Goal: Task Accomplishment & Management: Complete application form

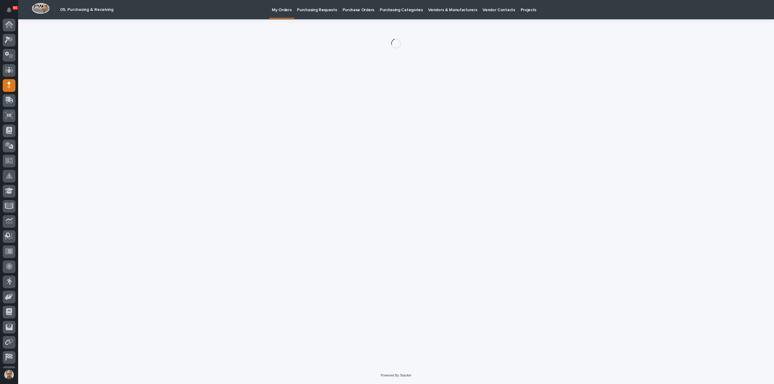
scroll to position [28, 0]
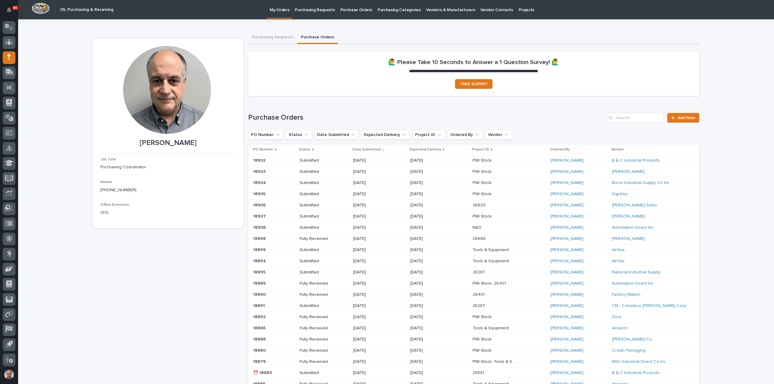
click at [309, 11] on p "Purchasing Requests" at bounding box center [315, 6] width 40 height 13
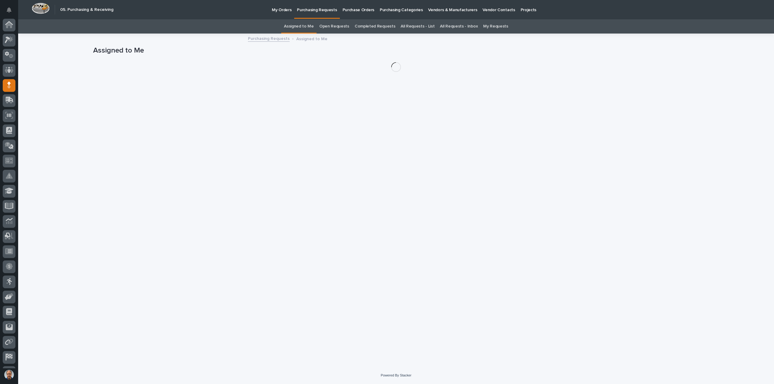
scroll to position [28, 0]
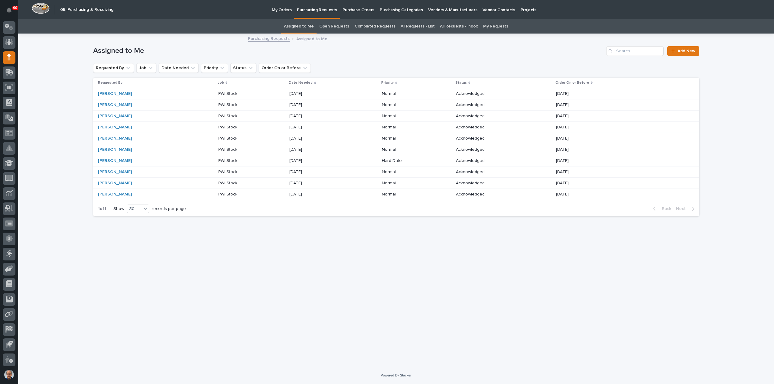
click at [218, 91] on p "PWI Stock" at bounding box center [228, 93] width 20 height 6
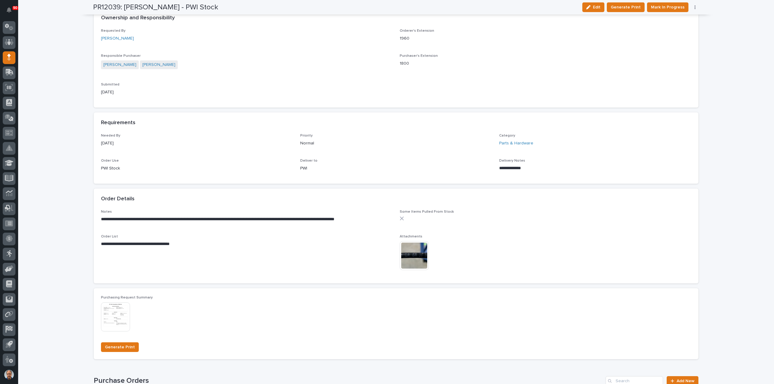
scroll to position [212, 0]
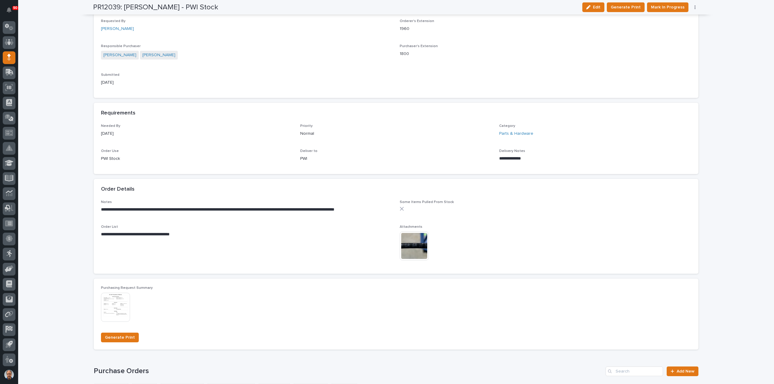
click at [411, 245] on img at bounding box center [414, 246] width 29 height 29
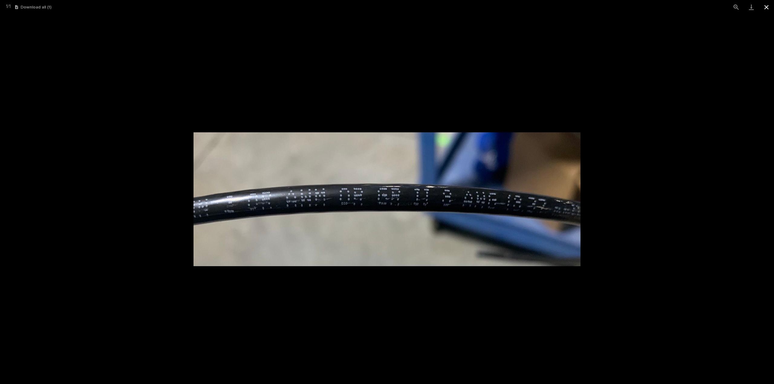
click at [764, 6] on button "Close gallery" at bounding box center [766, 7] width 15 height 14
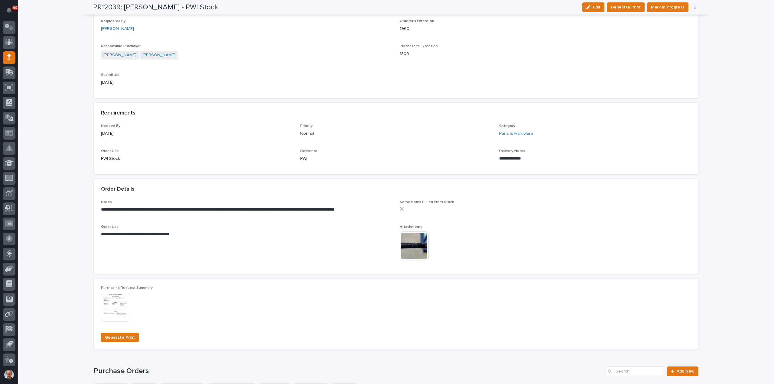
scroll to position [302, 0]
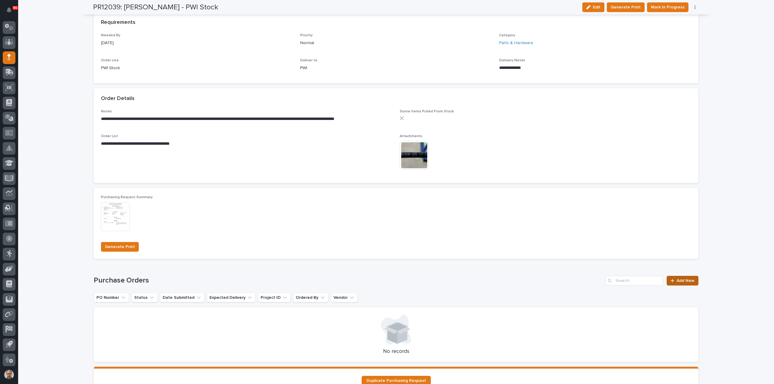
click at [681, 281] on span "Add New" at bounding box center [685, 281] width 18 height 4
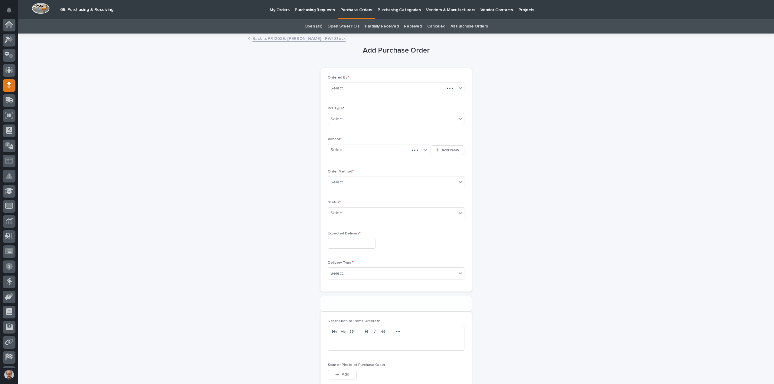
scroll to position [28, 0]
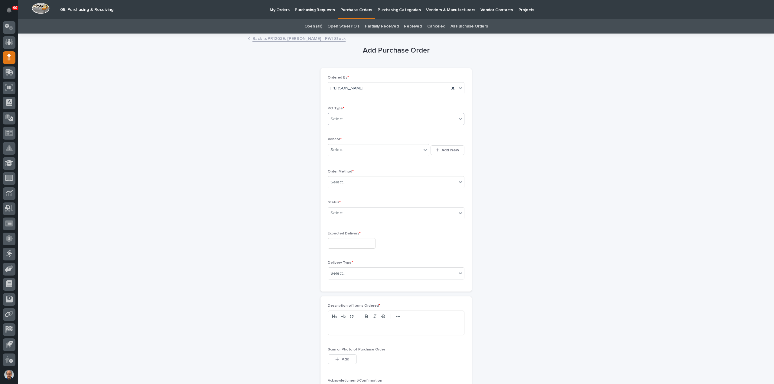
click at [353, 116] on div "Select..." at bounding box center [392, 119] width 128 height 10
click at [354, 136] on div "Paper" at bounding box center [393, 141] width 136 height 11
drag, startPoint x: 359, startPoint y: 148, endPoint x: 364, endPoint y: 156, distance: 8.7
click at [359, 148] on div "Select..." at bounding box center [374, 150] width 93 height 10
type input "****"
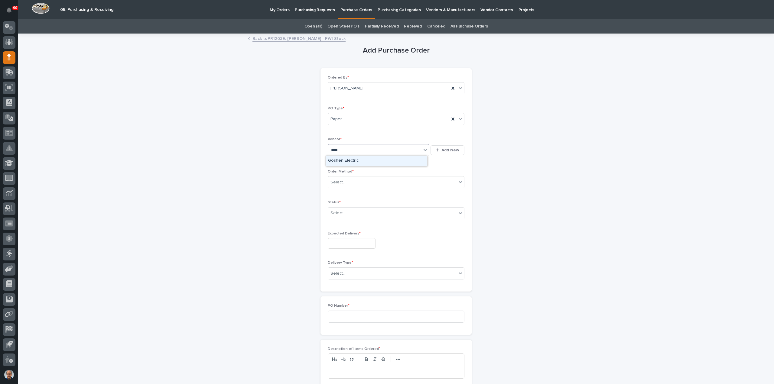
click at [361, 163] on div "Goshen Electric" at bounding box center [376, 161] width 102 height 11
click at [355, 182] on div "Select..." at bounding box center [392, 182] width 128 height 10
click at [345, 213] on div "Phone Call" at bounding box center [393, 214] width 136 height 11
click at [361, 214] on div "Select..." at bounding box center [392, 213] width 128 height 10
click at [341, 233] on div "Submitted" at bounding box center [393, 234] width 136 height 11
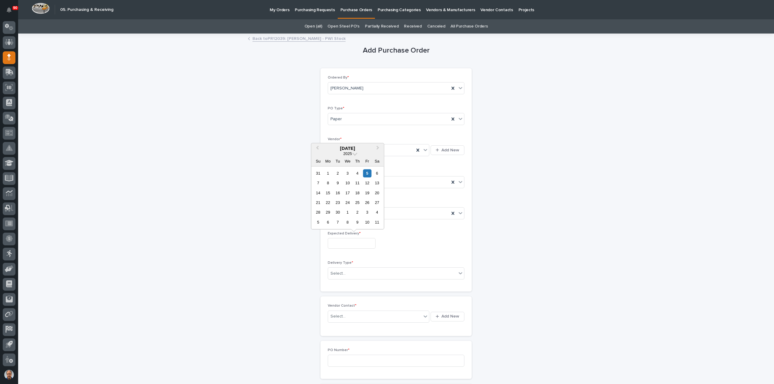
click at [358, 243] on input "text" at bounding box center [352, 243] width 48 height 11
click at [338, 183] on div "9" at bounding box center [338, 183] width 8 height 8
type input "**********"
click at [377, 272] on div "Select..." at bounding box center [392, 274] width 128 height 10
click at [355, 282] on div "Deliver to PWI" at bounding box center [393, 283] width 136 height 11
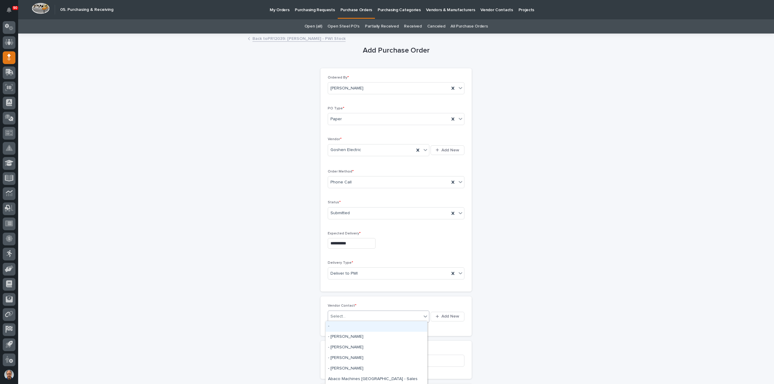
click at [363, 314] on div "Select..." at bounding box center [374, 317] width 93 height 10
type input "****"
click at [363, 325] on div "Goshen Electric - Goshen Electric" at bounding box center [376, 326] width 102 height 11
click at [345, 358] on input at bounding box center [396, 361] width 137 height 12
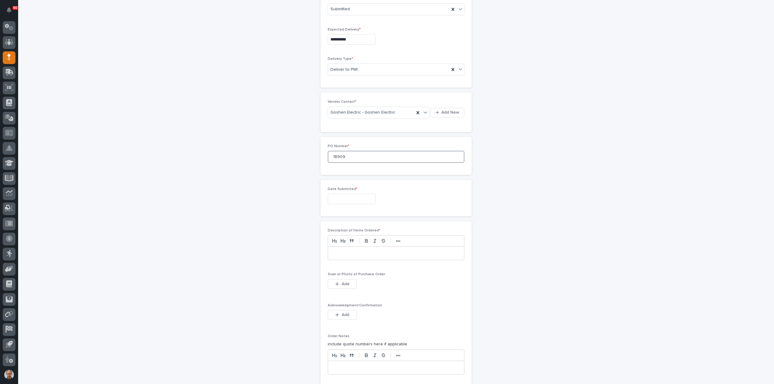
scroll to position [272, 0]
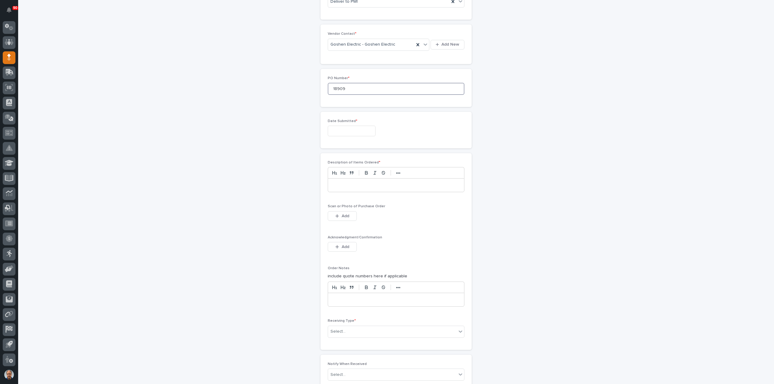
type input "18909"
click at [362, 128] on input "text" at bounding box center [352, 131] width 48 height 11
click at [367, 60] on div "5" at bounding box center [367, 61] width 8 height 8
type input "**********"
click at [358, 180] on div at bounding box center [396, 185] width 136 height 13
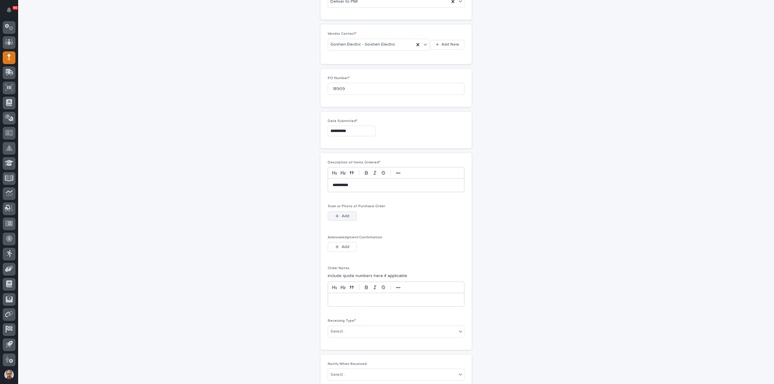
click at [344, 213] on span "Add" at bounding box center [346, 215] width 8 height 5
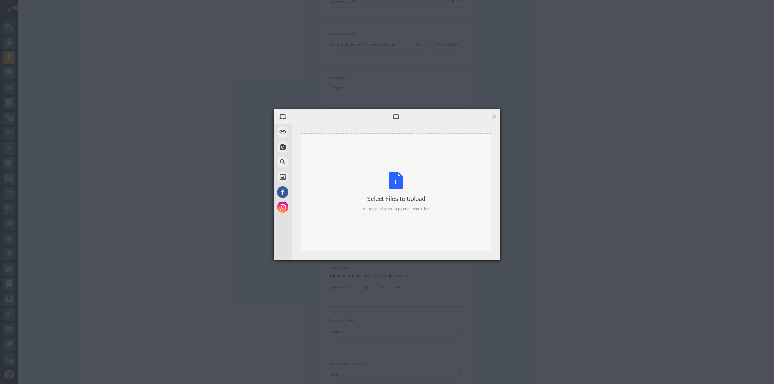
click at [393, 177] on div "Select Files to Upload or Drag and Drop, Copy and Paste Files" at bounding box center [396, 192] width 66 height 40
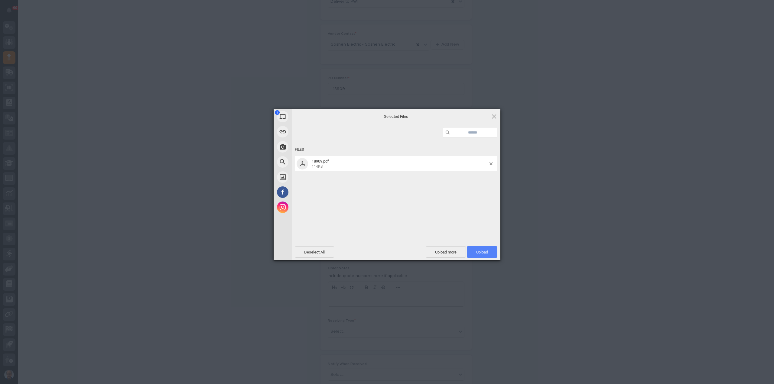
click at [483, 253] on span "Upload 1" at bounding box center [482, 252] width 12 height 5
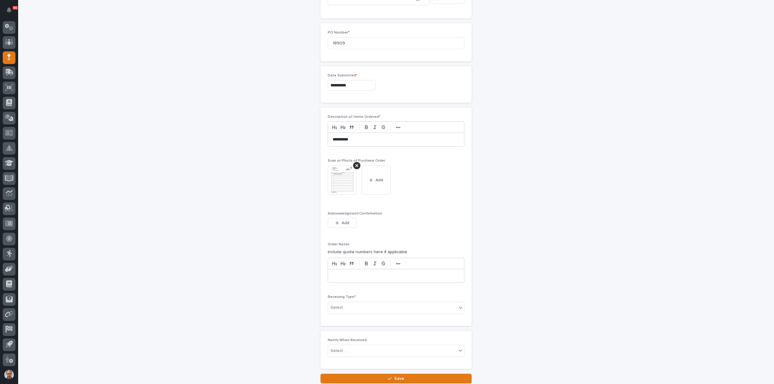
scroll to position [361, 0]
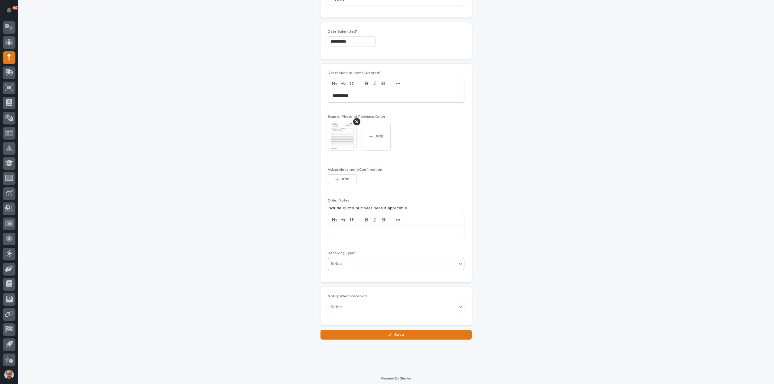
click at [363, 260] on div "Select..." at bounding box center [392, 264] width 128 height 10
click at [338, 305] on div "Deliver to" at bounding box center [393, 305] width 136 height 11
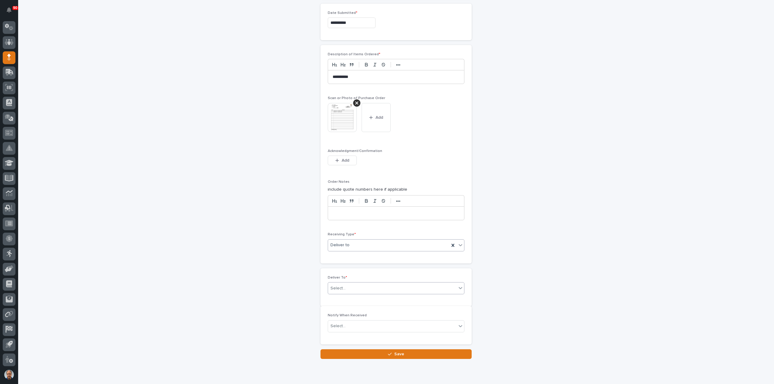
scroll to position [383, 0]
click at [357, 281] on div "Select..." at bounding box center [392, 286] width 128 height 10
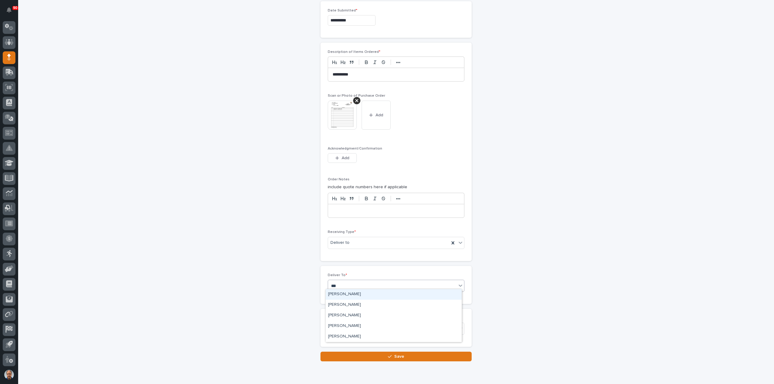
type input "****"
click at [358, 295] on div "[PERSON_NAME]" at bounding box center [393, 294] width 136 height 11
click at [396, 355] on span "Save" at bounding box center [399, 356] width 10 height 5
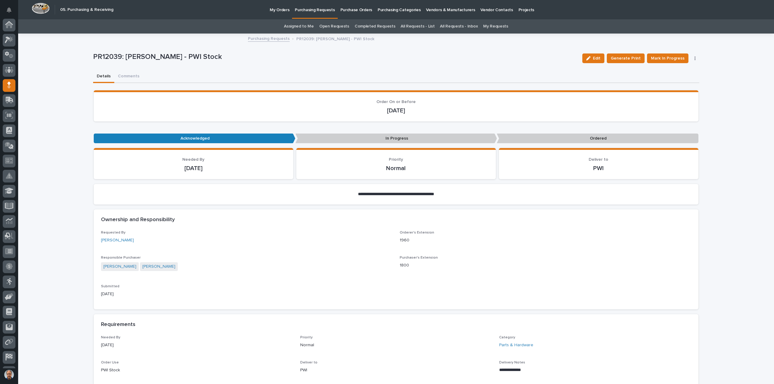
scroll to position [28, 0]
click at [667, 57] on span "Mark In Progress" at bounding box center [668, 58] width 34 height 7
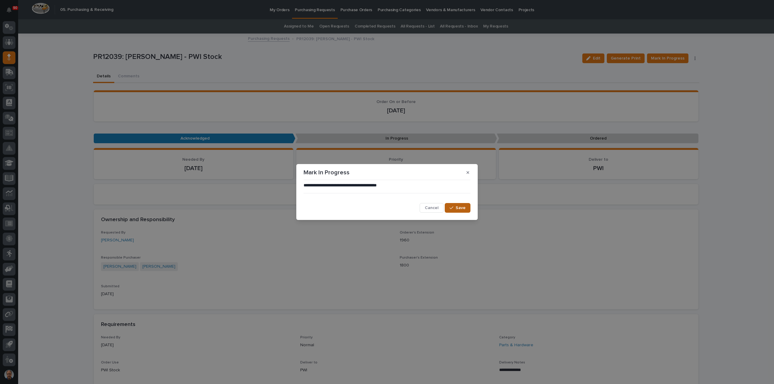
click at [458, 207] on span "Save" at bounding box center [460, 207] width 10 height 5
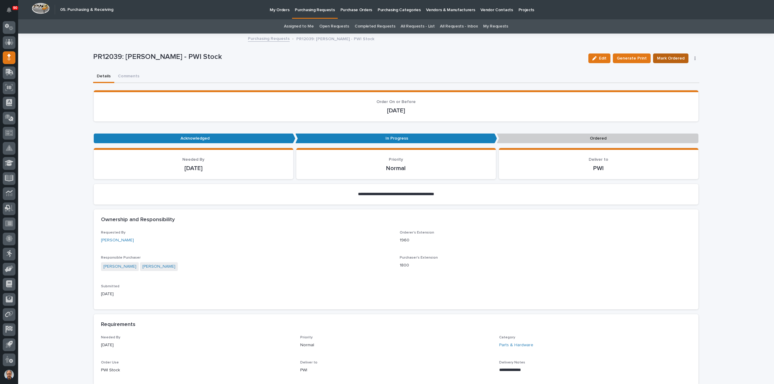
click at [670, 56] on span "Mark Ordered" at bounding box center [671, 58] width 28 height 7
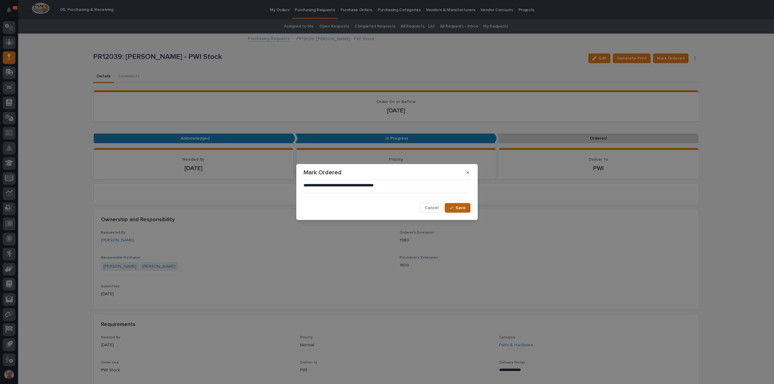
click at [459, 207] on span "Save" at bounding box center [460, 207] width 10 height 5
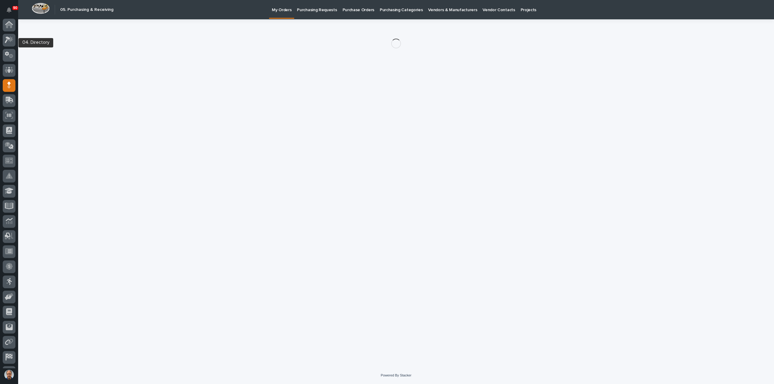
scroll to position [28, 0]
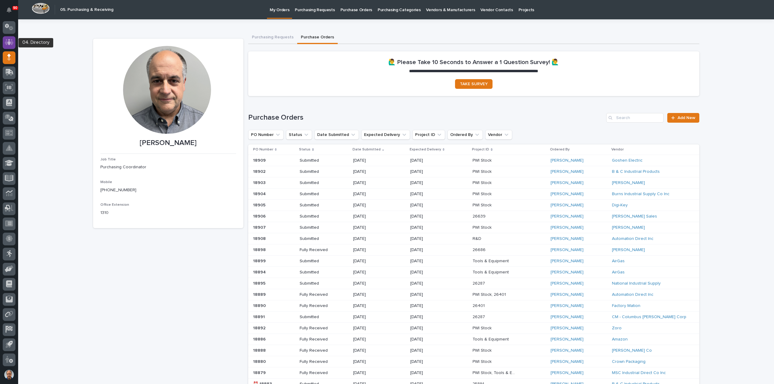
click at [7, 43] on icon at bounding box center [9, 42] width 9 height 7
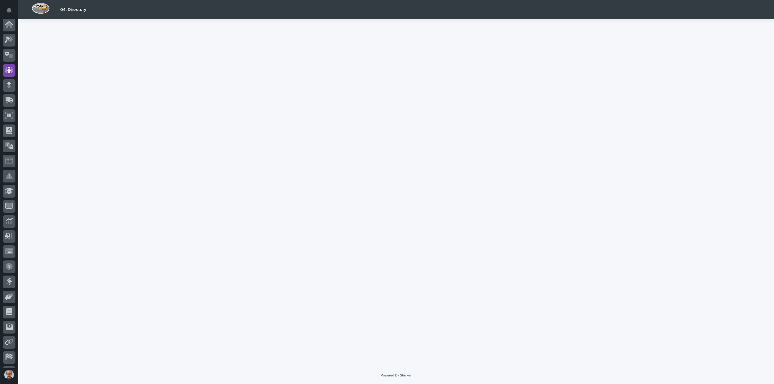
scroll to position [28, 0]
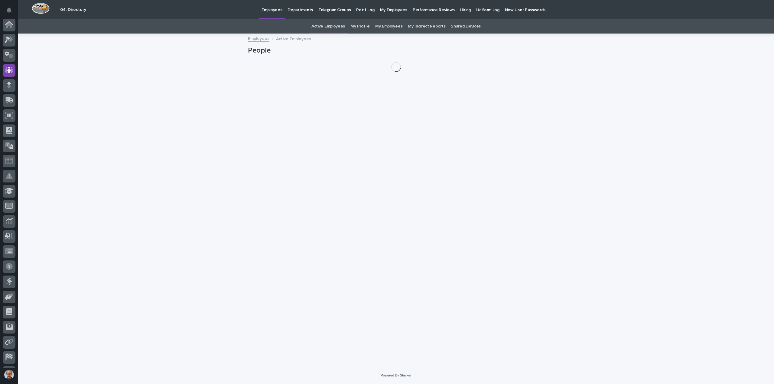
scroll to position [28, 0]
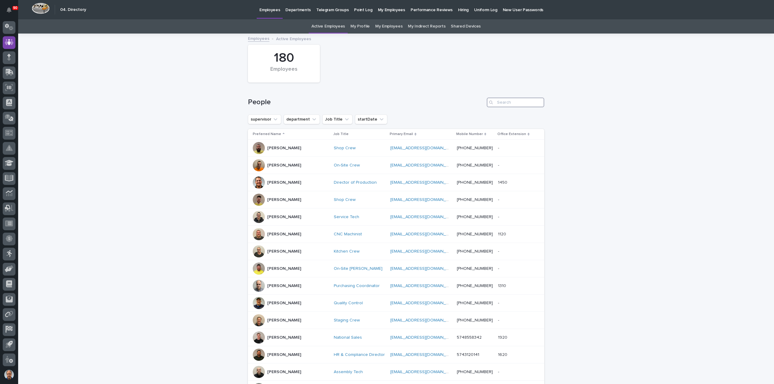
click at [501, 101] on input "Search" at bounding box center [515, 103] width 57 height 10
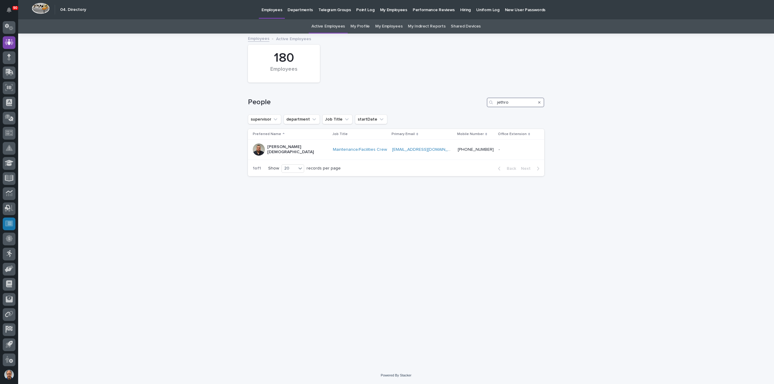
type input "jethro"
